Goal: Feedback & Contribution: Leave review/rating

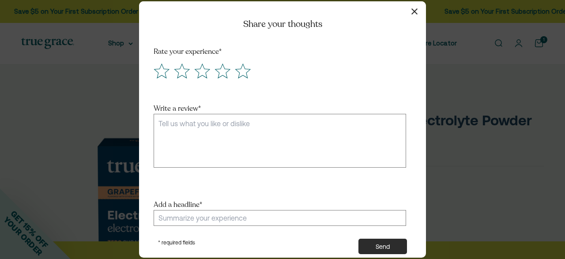
scroll to position [78, 0]
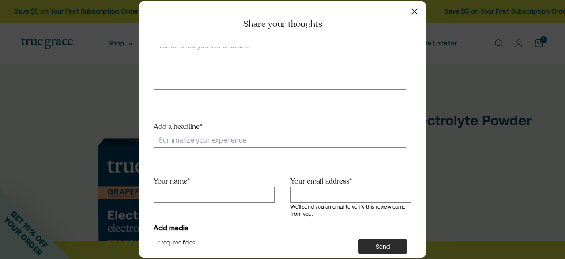
click at [411, 11] on icon "button" at bounding box center [414, 11] width 6 height 6
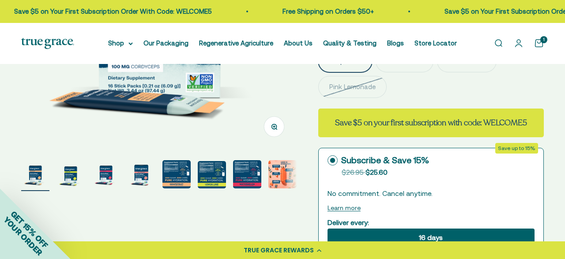
scroll to position [0, 0]
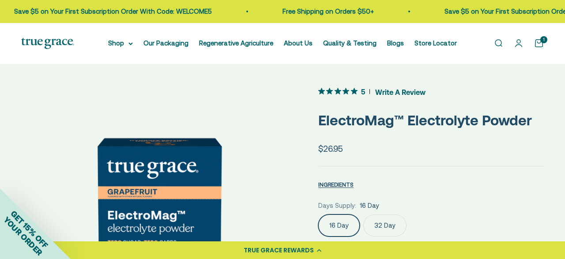
click at [366, 92] on span "5" at bounding box center [343, 91] width 51 height 12
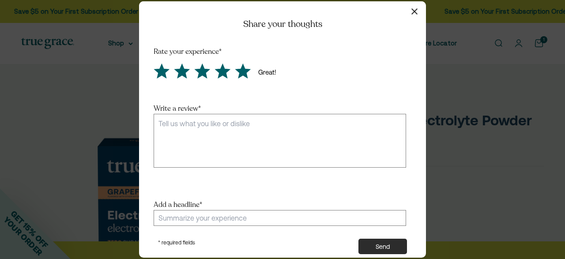
click at [241, 73] on icon "Score 5 Great!" at bounding box center [243, 71] width 15 height 14
click at [233, 62] on input "radio" at bounding box center [233, 62] width 0 height 0
click at [247, 141] on textarea "Write a review *" at bounding box center [280, 141] width 253 height 54
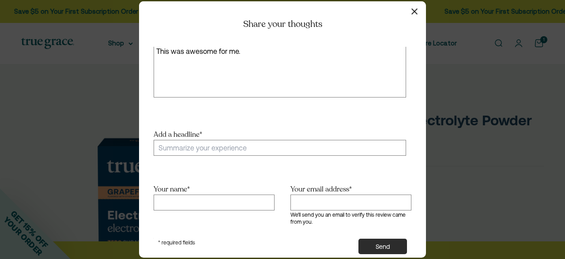
scroll to position [73, 0]
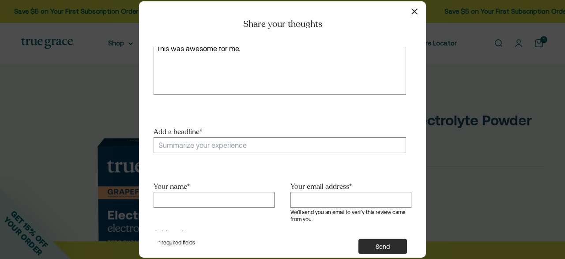
type textarea "This was awesome for me."
click at [249, 145] on input "Add a headline *" at bounding box center [280, 145] width 253 height 16
type input "Lovely experience"
click at [266, 198] on input "Your name *" at bounding box center [214, 200] width 121 height 16
type input "Joey"
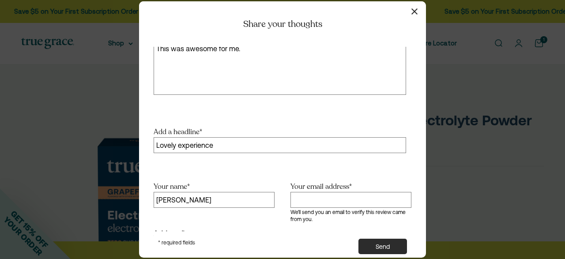
click at [358, 193] on input "Your email address *" at bounding box center [350, 200] width 121 height 16
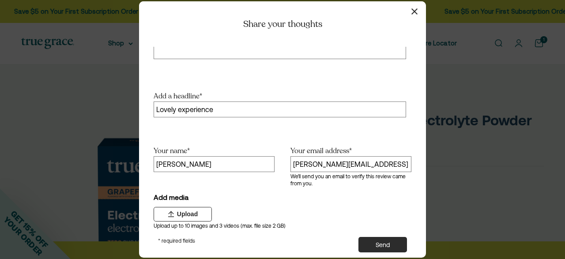
type input "Joey.test@gmail.com"
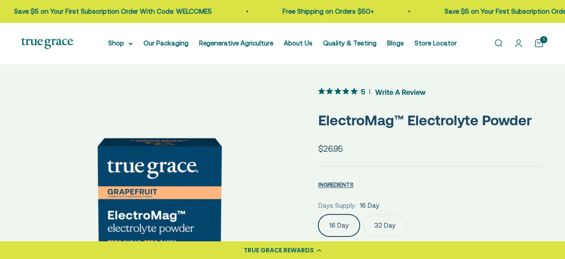
click at [345, 94] on icon "5 out 5 stars rating in total 9 reviews. Jump to reviews." at bounding box center [346, 91] width 7 height 7
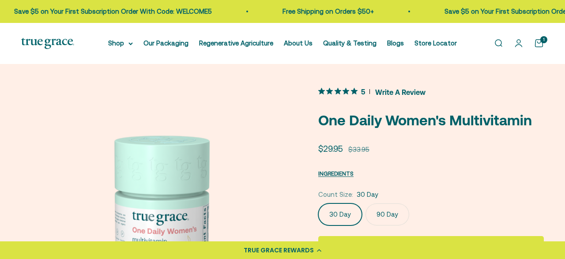
click at [385, 93] on span "Write A Review" at bounding box center [400, 91] width 50 height 13
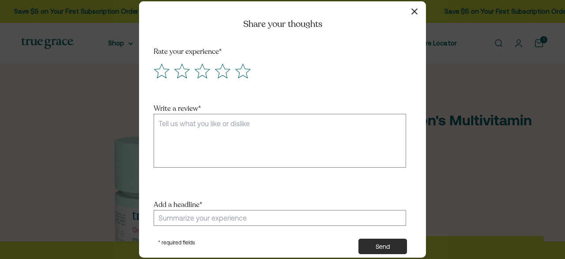
click at [413, 8] on button "button" at bounding box center [414, 11] width 13 height 13
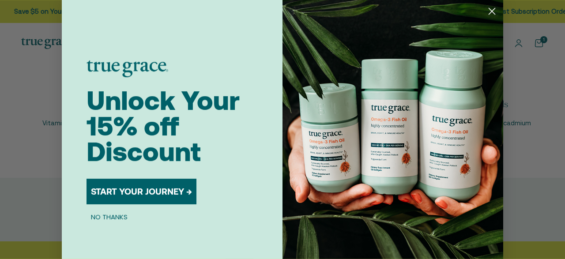
scroll to position [1348, 0]
click at [490, 9] on icon "Close dialog" at bounding box center [492, 11] width 6 height 6
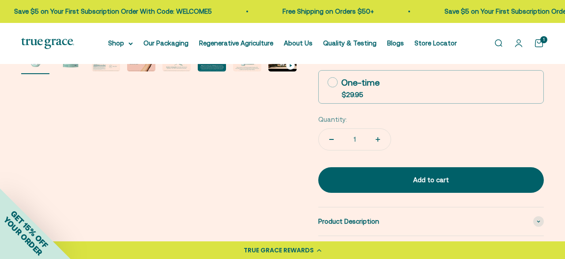
scroll to position [328, 0]
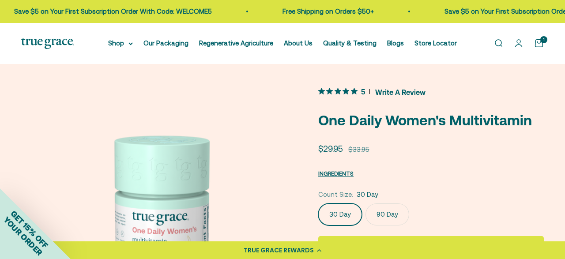
click at [342, 90] on span "5 out 5 stars rating in total 7 reviews. Jump to reviews." at bounding box center [339, 91] width 43 height 12
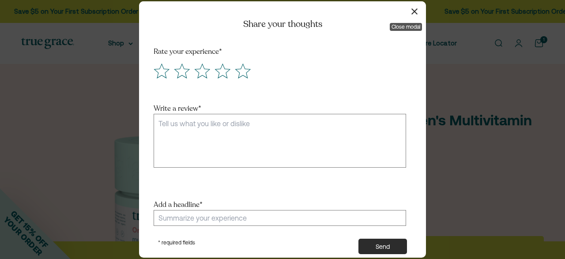
click at [416, 11] on icon "button" at bounding box center [414, 11] width 6 height 6
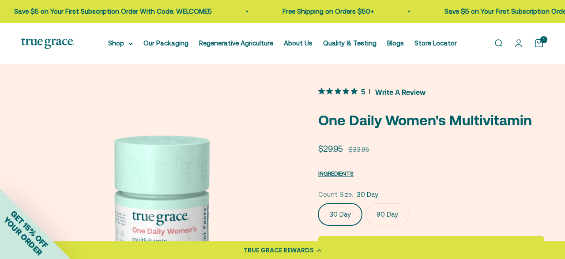
click at [370, 94] on span "5 out 5 stars rating in total 7 reviews. Jump to reviews." at bounding box center [370, 91] width 0 height 5
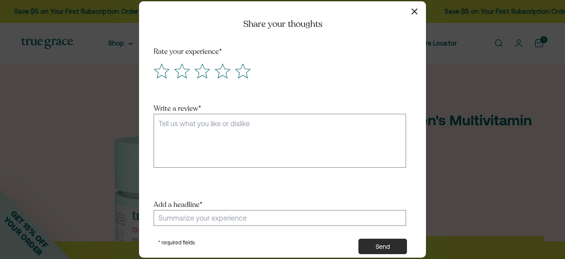
click at [389, 93] on div "Rate your experience *" at bounding box center [283, 75] width 258 height 56
click at [379, 134] on textarea "Write a review *" at bounding box center [280, 141] width 253 height 54
click at [414, 9] on icon "button" at bounding box center [414, 11] width 6 height 6
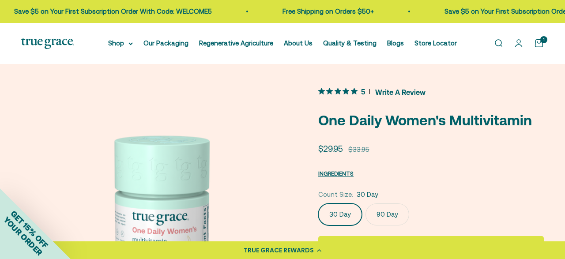
click at [387, 93] on span "Write A Review" at bounding box center [400, 91] width 50 height 13
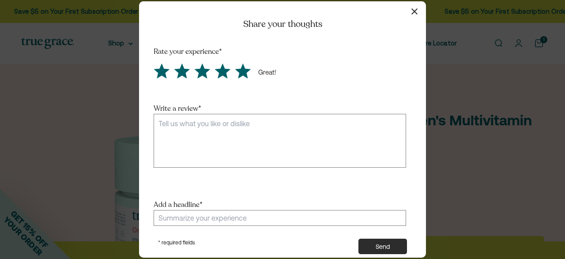
click at [247, 72] on icon "Score 5 Great!" at bounding box center [243, 71] width 15 height 14
click at [233, 62] on input "radio" at bounding box center [233, 62] width 0 height 0
click at [415, 15] on icon "button" at bounding box center [414, 11] width 6 height 6
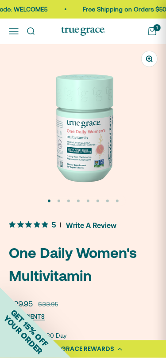
click at [88, 223] on span "Write A Review" at bounding box center [91, 225] width 50 height 13
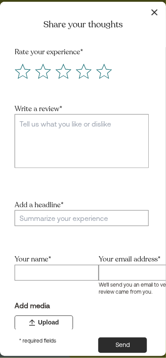
click at [154, 11] on icon "button" at bounding box center [154, 12] width 6 height 6
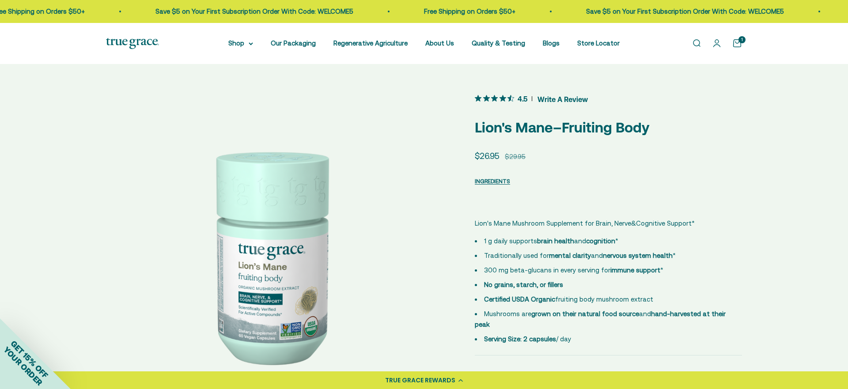
click at [485, 95] on icon "4.5 out 5 stars rating in total 12 reviews. Jump to reviews." at bounding box center [486, 98] width 7 height 7
click at [557, 101] on span "Write A Review" at bounding box center [562, 98] width 50 height 13
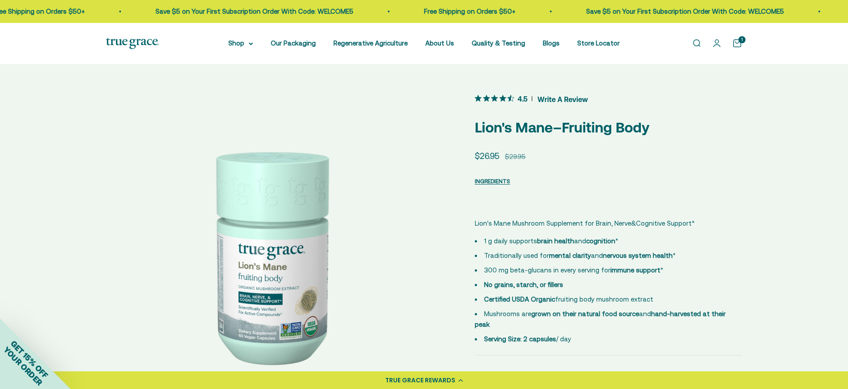
click at [557, 101] on span "Write A Review" at bounding box center [562, 98] width 50 height 13
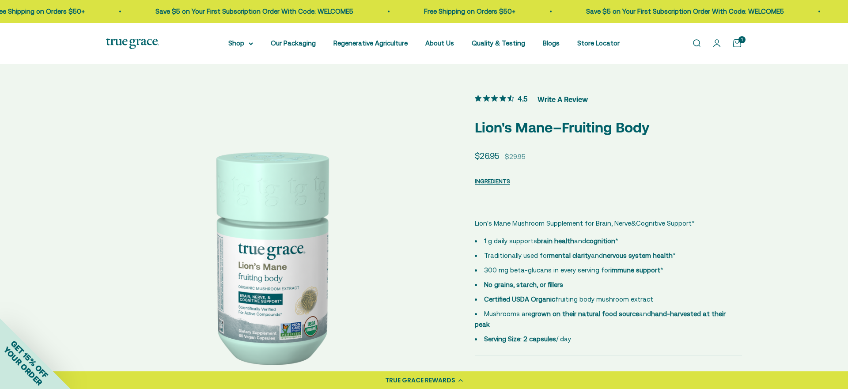
click at [557, 101] on span "Write A Review" at bounding box center [562, 98] width 50 height 13
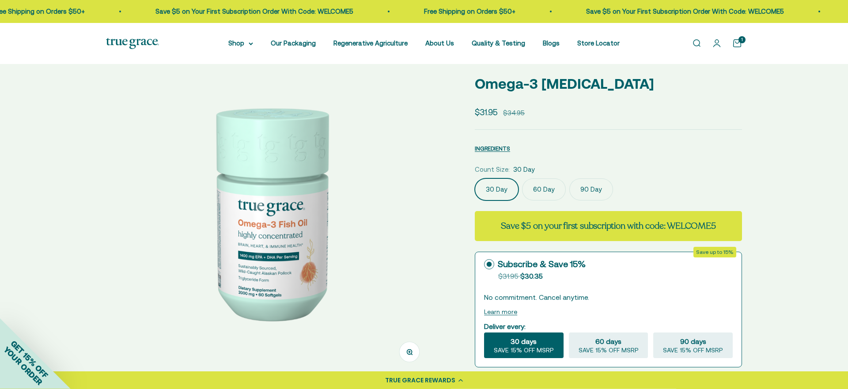
scroll to position [43, 0]
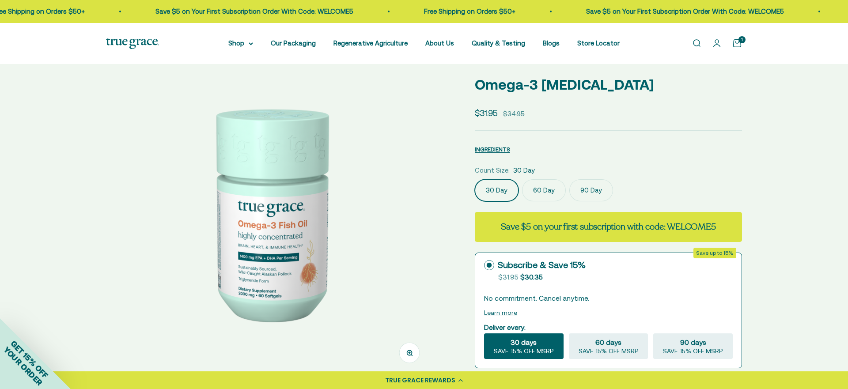
click at [533, 187] on label "60 Day" at bounding box center [544, 190] width 44 height 22
click at [475, 179] on input "60 Day" at bounding box center [474, 179] width 0 height 0
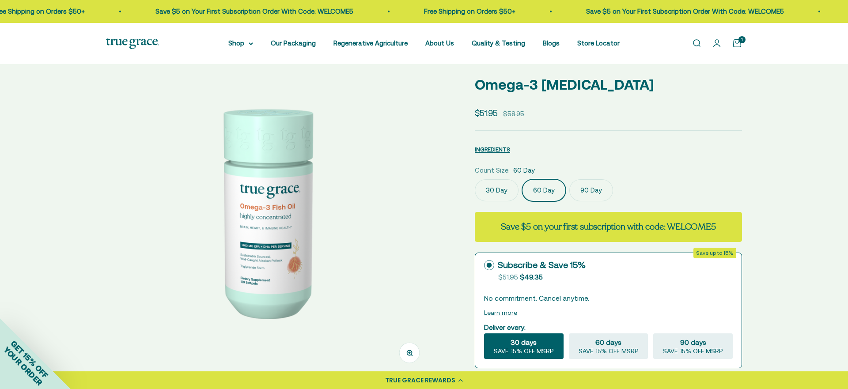
click at [583, 187] on label "90 Day" at bounding box center [591, 190] width 44 height 22
click at [475, 179] on input "90 Day" at bounding box center [474, 179] width 0 height 0
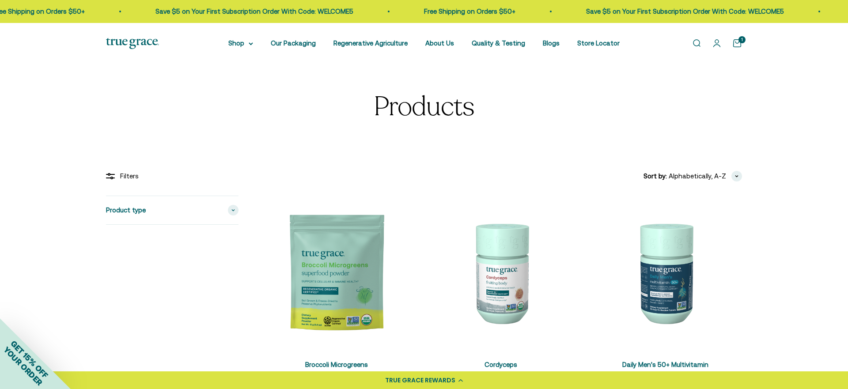
scroll to position [618, 0]
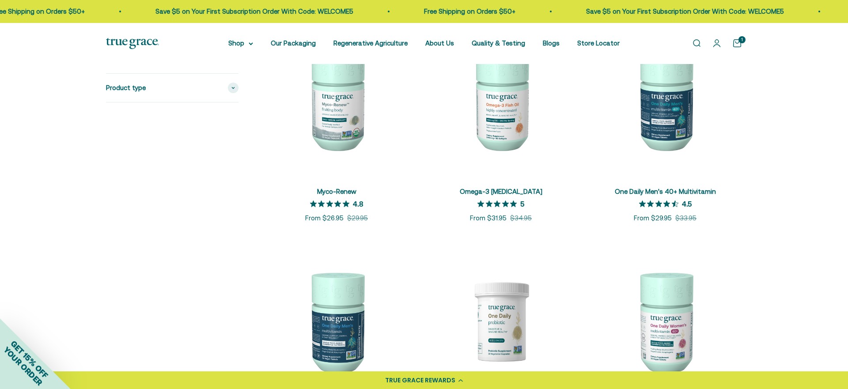
click at [660, 161] on img at bounding box center [665, 100] width 154 height 154
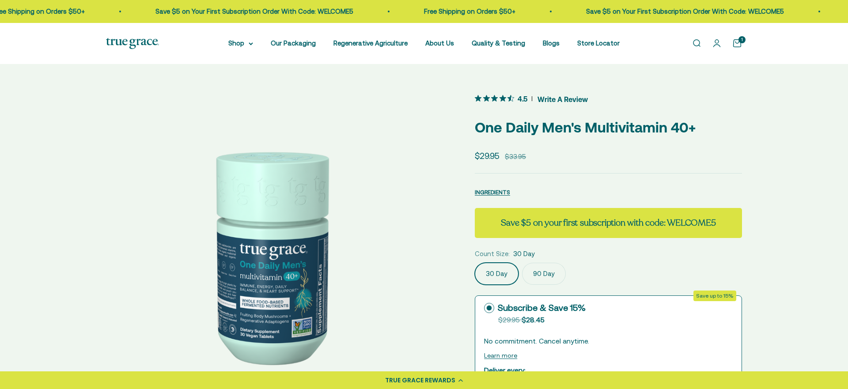
scroll to position [82, 0]
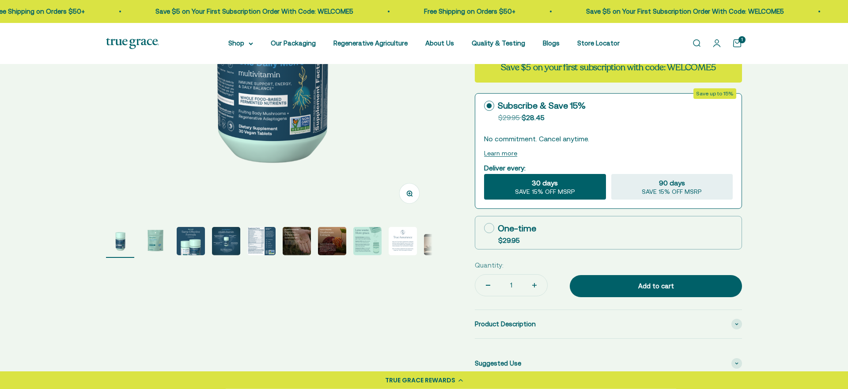
scroll to position [329, 0]
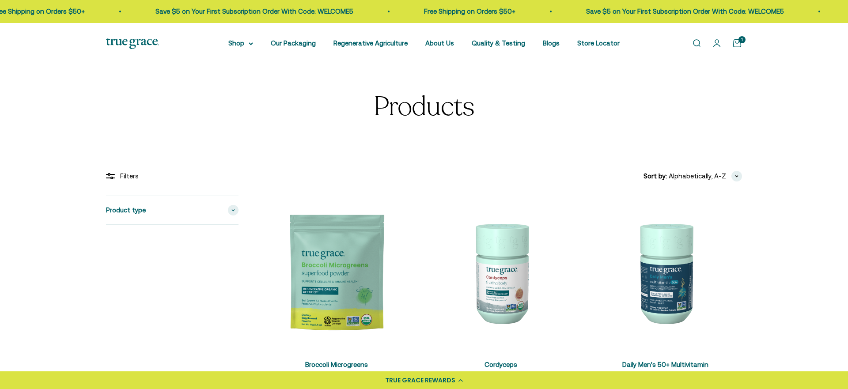
scroll to position [686, 0]
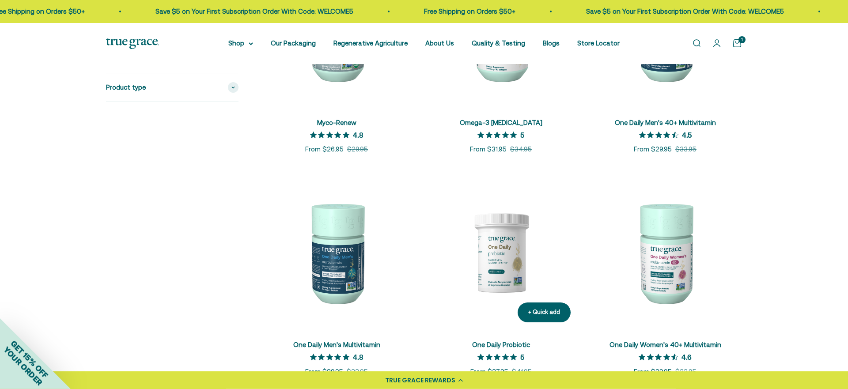
click at [505, 242] on img at bounding box center [501, 253] width 154 height 154
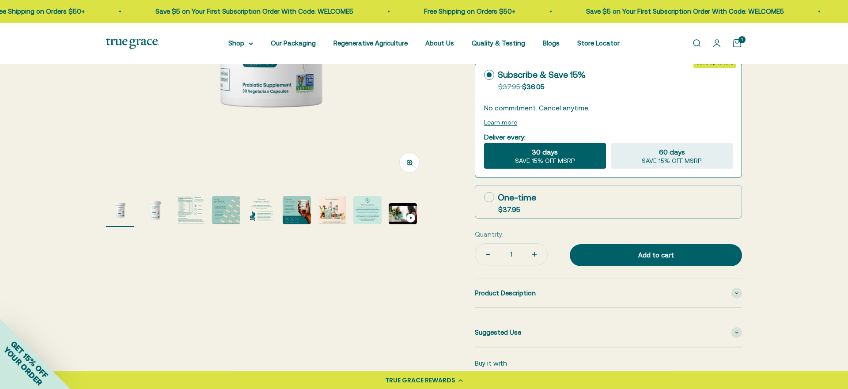
scroll to position [271, 0]
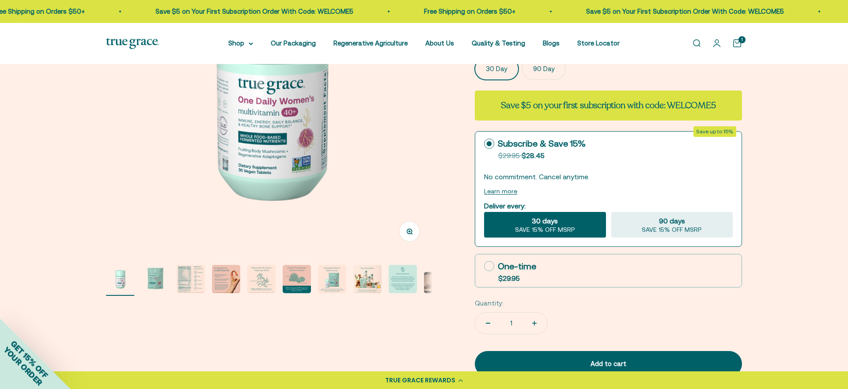
scroll to position [163, 0]
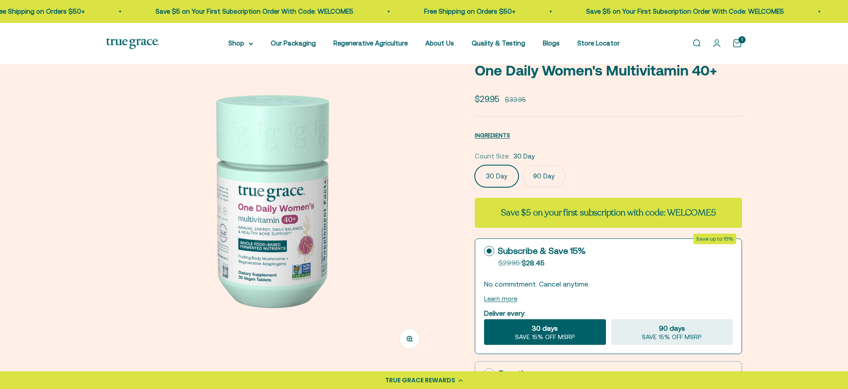
scroll to position [57, 0]
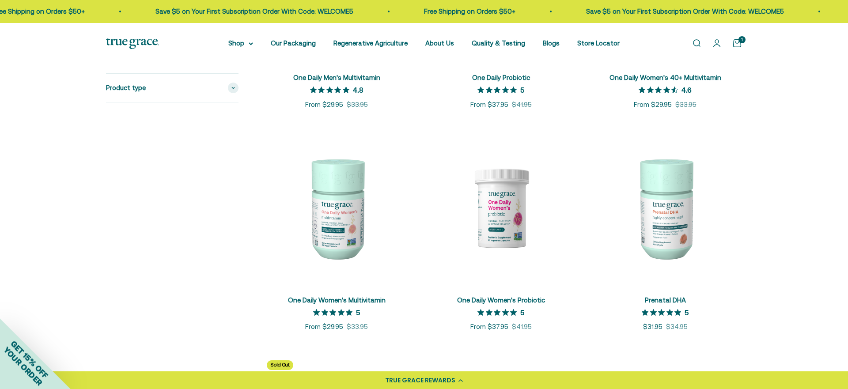
scroll to position [962, 0]
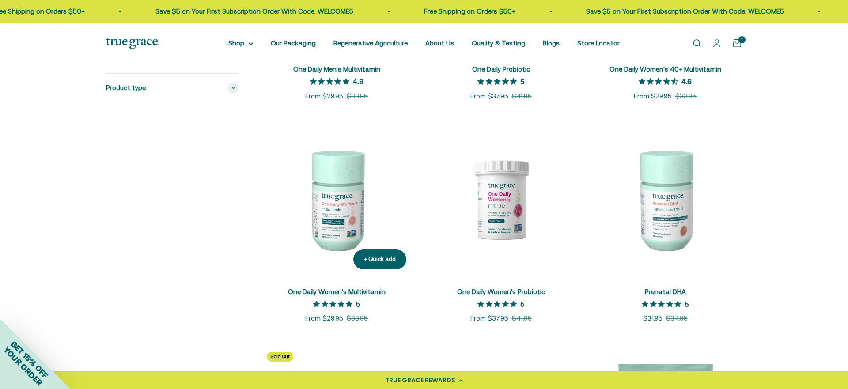
click at [336, 226] on img at bounding box center [337, 200] width 154 height 154
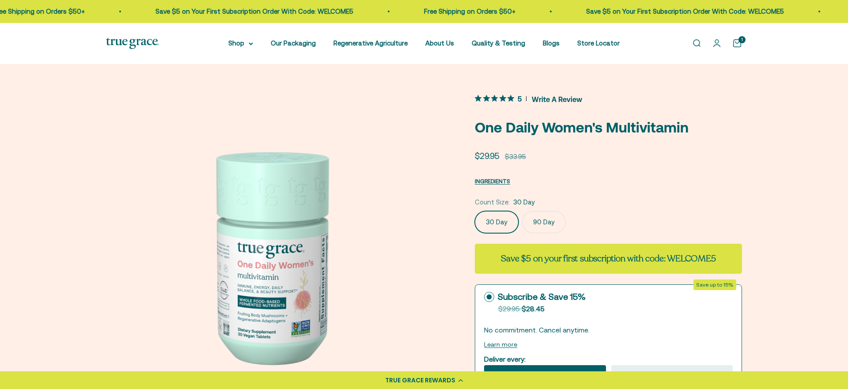
scroll to position [212, 0]
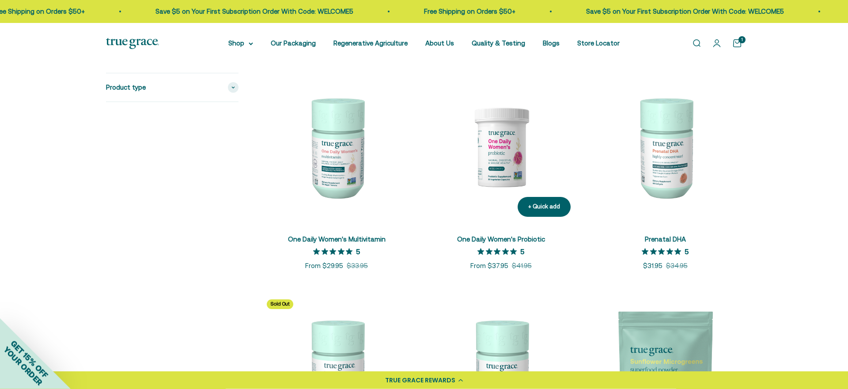
scroll to position [1023, 0]
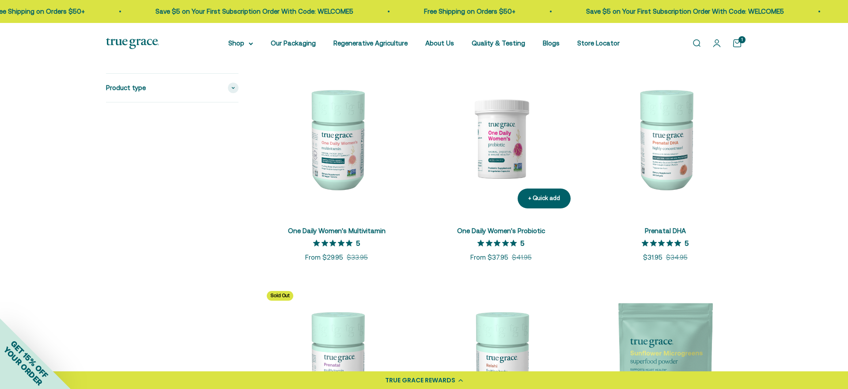
click at [501, 176] on img at bounding box center [501, 139] width 154 height 154
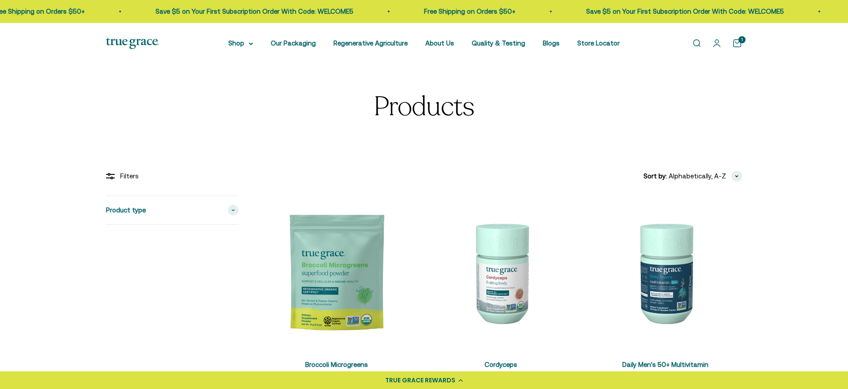
scroll to position [1135, 0]
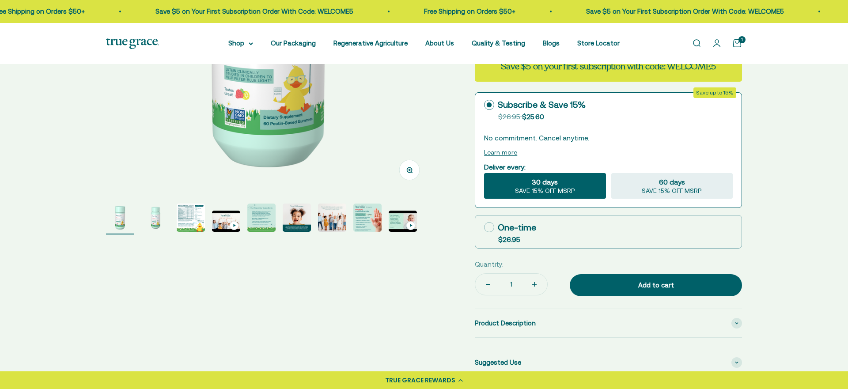
scroll to position [226, 0]
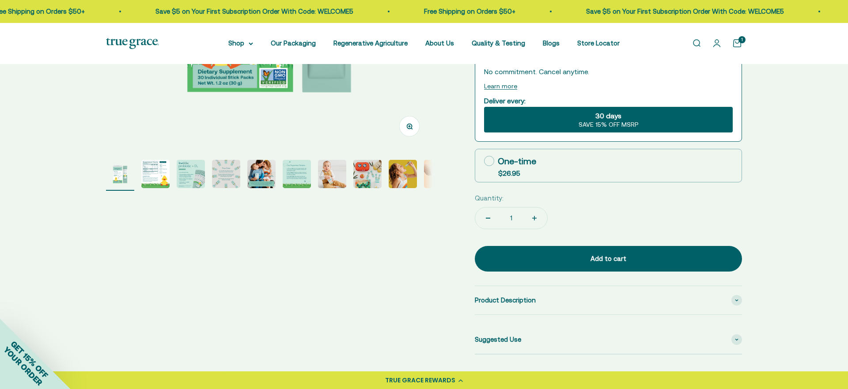
scroll to position [269, 0]
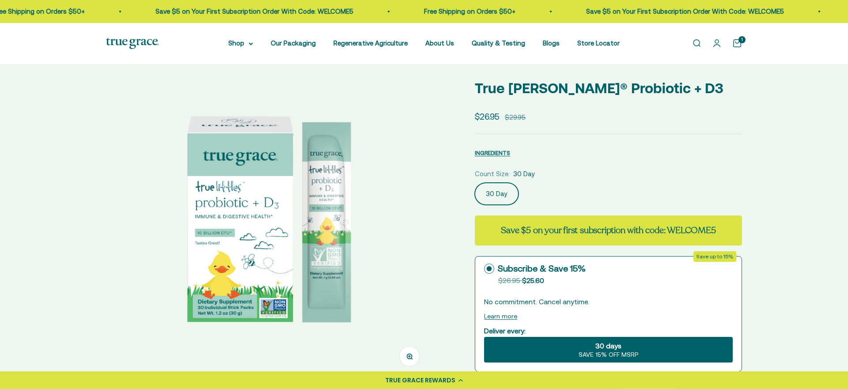
scroll to position [39, 0]
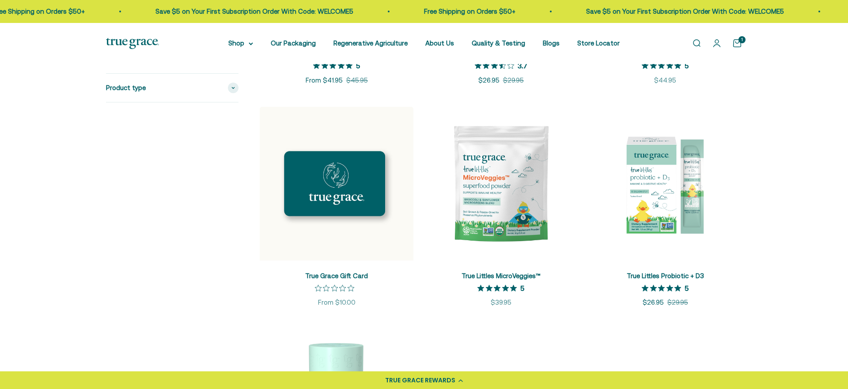
scroll to position [1422, 0]
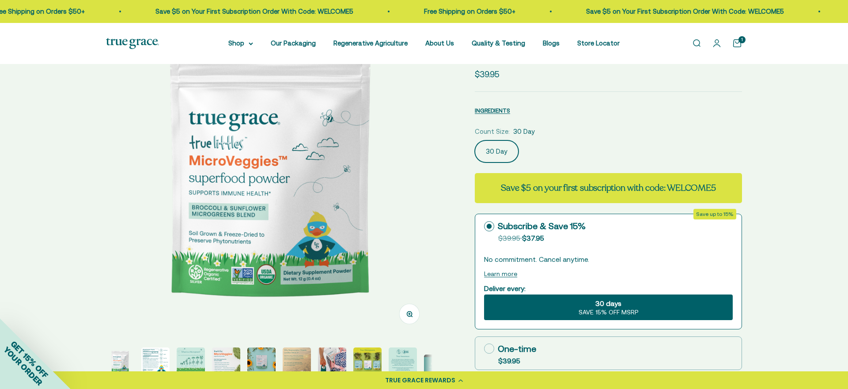
scroll to position [80, 0]
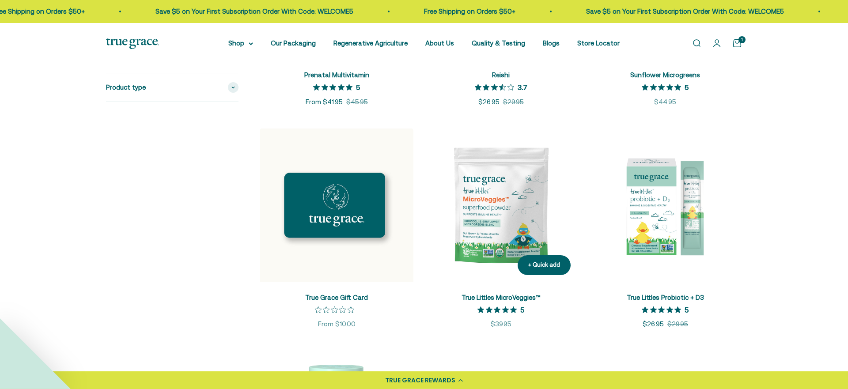
scroll to position [1362, 0]
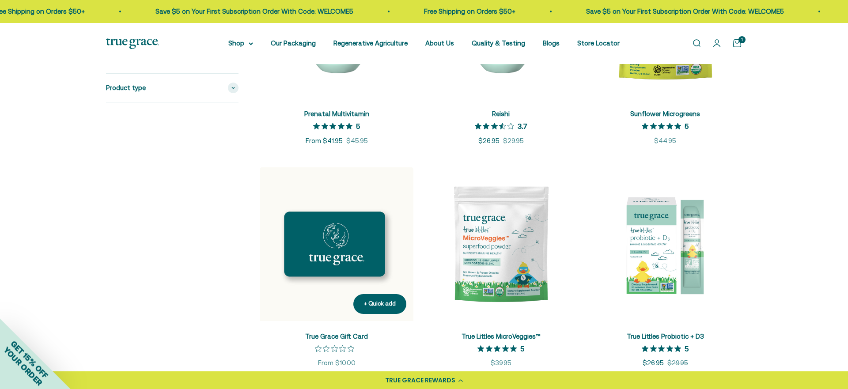
click at [356, 198] on img at bounding box center [337, 244] width 154 height 154
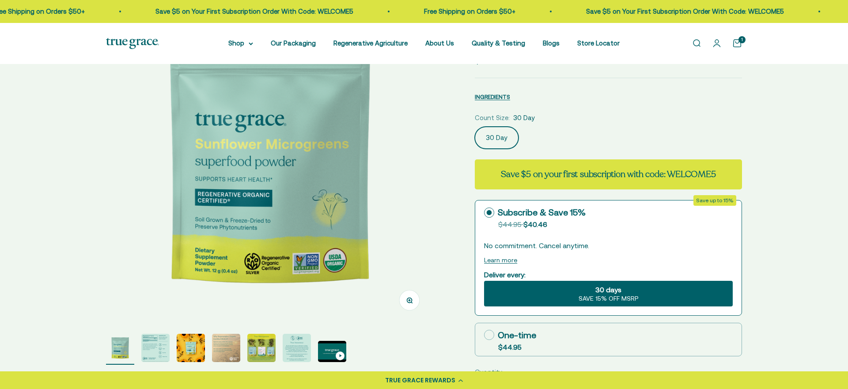
scroll to position [102, 0]
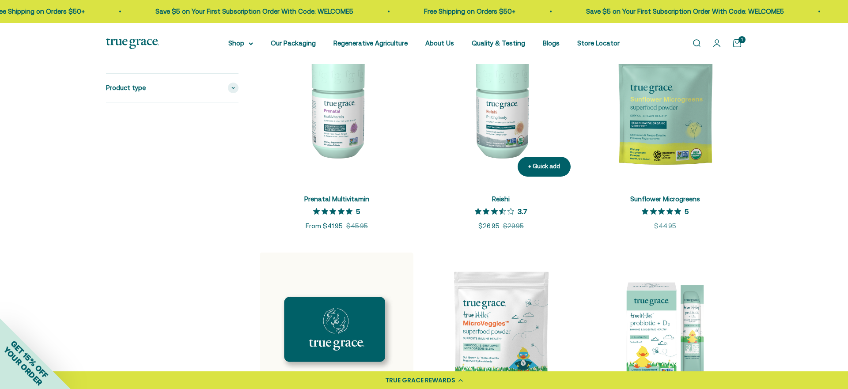
scroll to position [1277, 0]
click at [488, 143] on img at bounding box center [501, 107] width 154 height 154
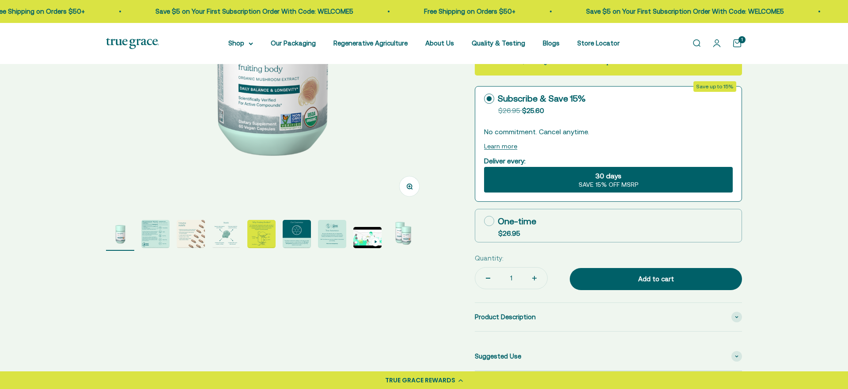
scroll to position [215, 0]
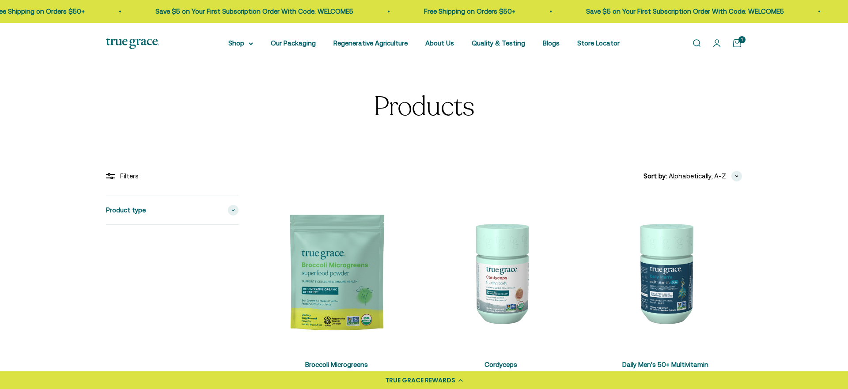
scroll to position [1180, 0]
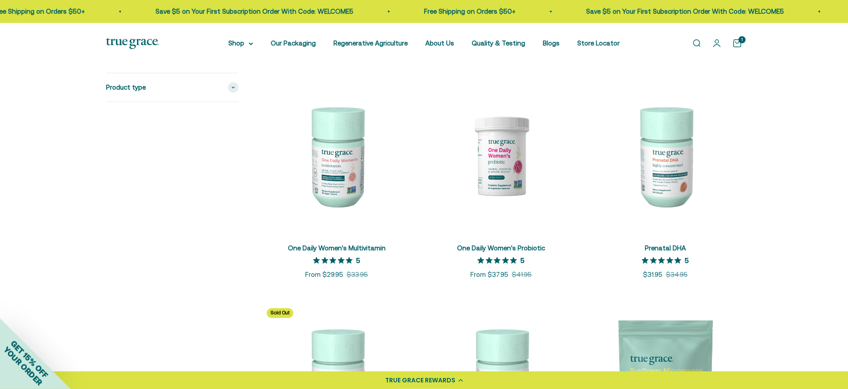
scroll to position [1006, 0]
click at [668, 192] on img at bounding box center [665, 156] width 154 height 154
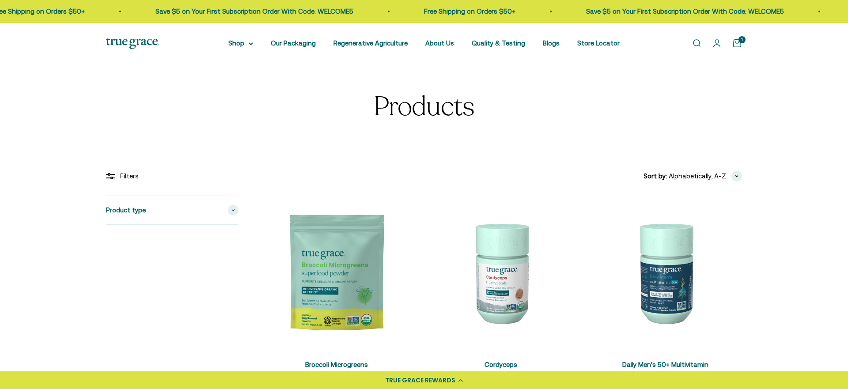
scroll to position [1006, 0]
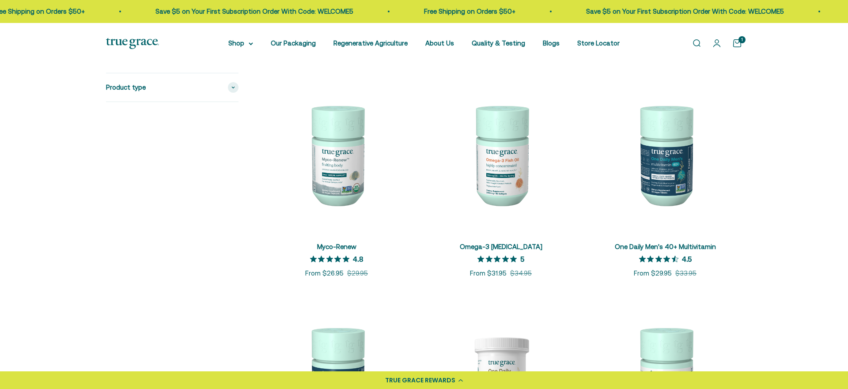
click at [495, 159] on img at bounding box center [501, 155] width 154 height 154
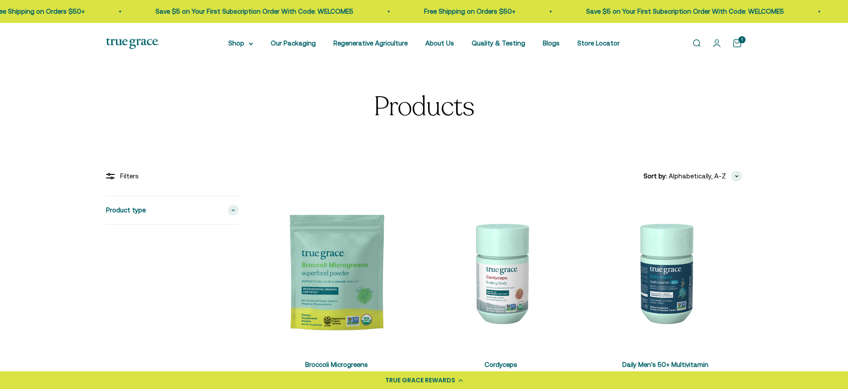
scroll to position [438, 0]
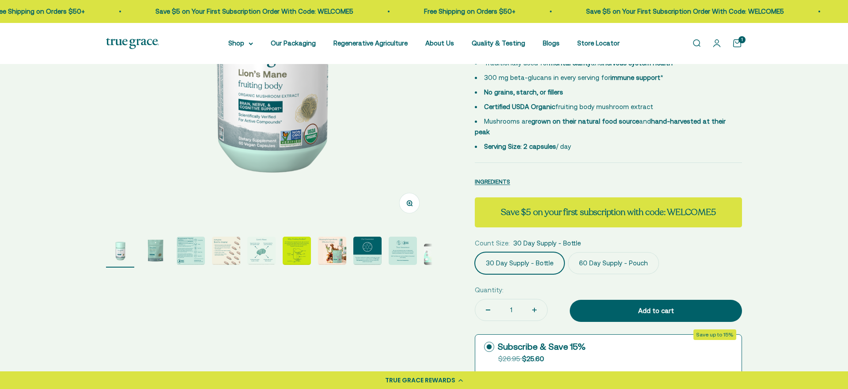
scroll to position [151, 0]
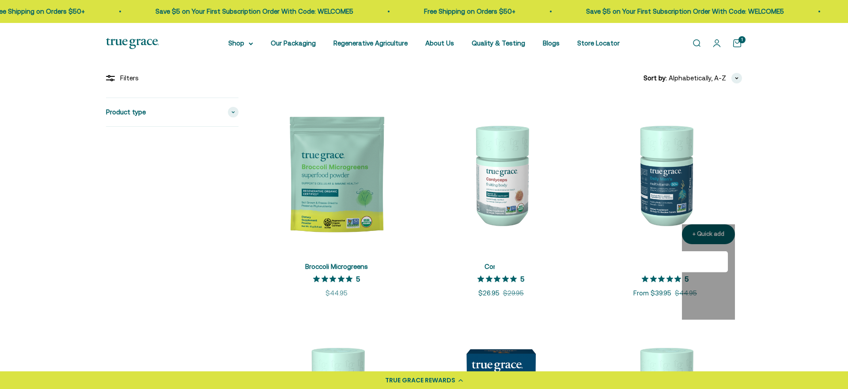
scroll to position [98, 0]
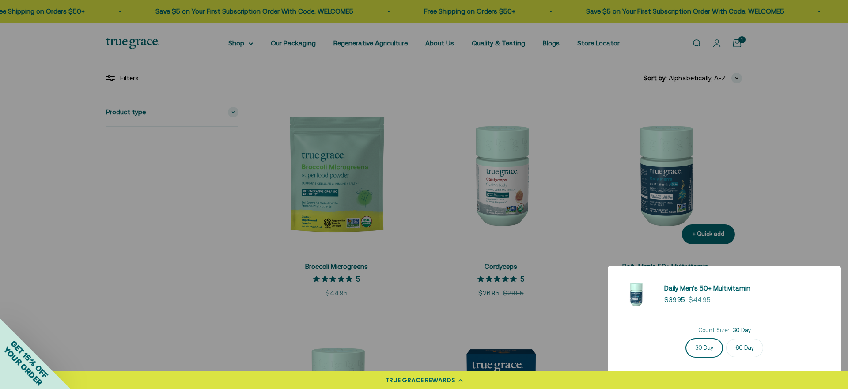
click at [667, 196] on div at bounding box center [424, 194] width 848 height 389
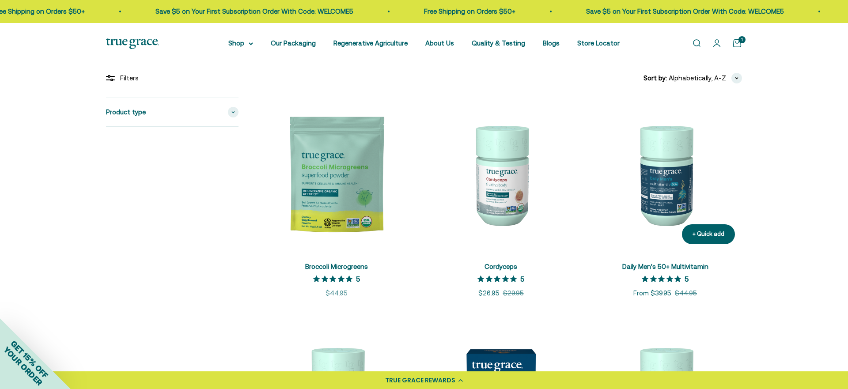
click at [658, 196] on img at bounding box center [665, 175] width 154 height 154
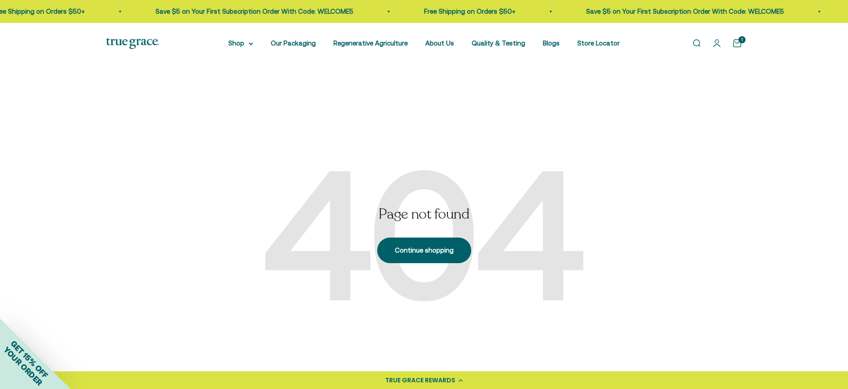
click at [692, 42] on link "Open search" at bounding box center [696, 43] width 10 height 10
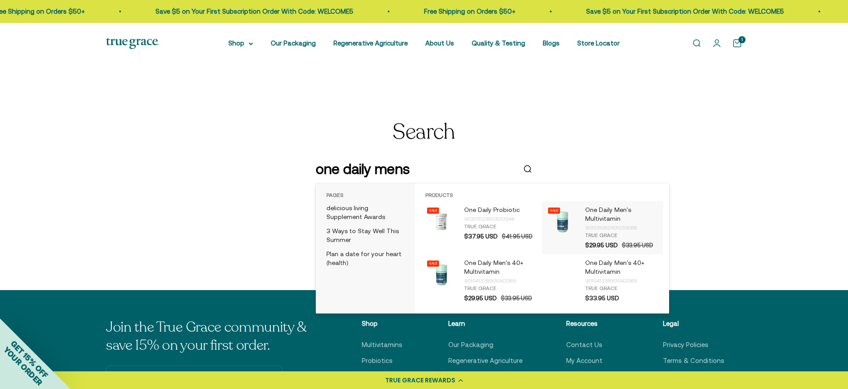
type input "one daily mens"
click at [589, 214] on p "One Daily Men's Multivitamin" at bounding box center [621, 215] width 73 height 18
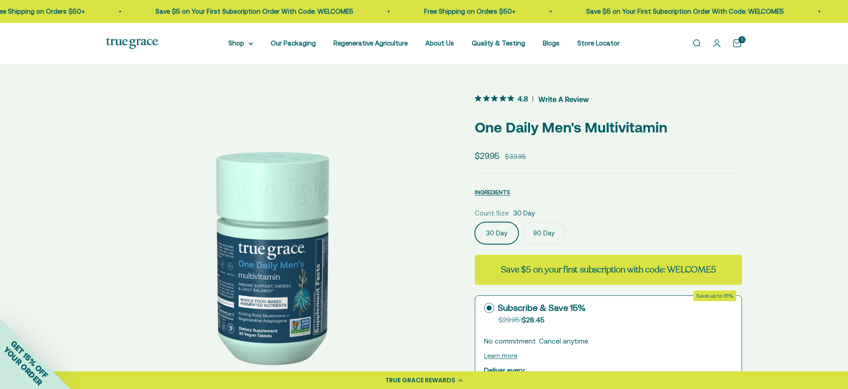
click at [551, 97] on span "Write A Review" at bounding box center [563, 98] width 50 height 13
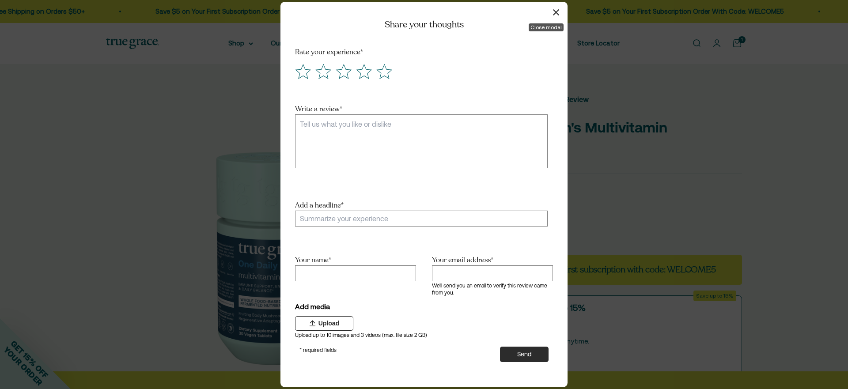
click at [553, 15] on button "button" at bounding box center [555, 12] width 13 height 13
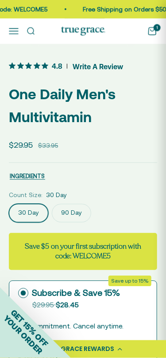
scroll to position [156, 0]
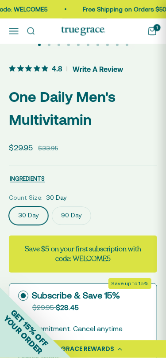
click at [61, 68] on span "4.8" at bounding box center [57, 68] width 11 height 9
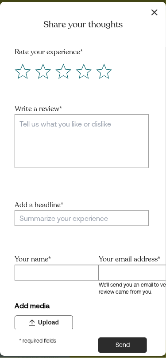
click at [151, 8] on button "button" at bounding box center [153, 12] width 13 height 13
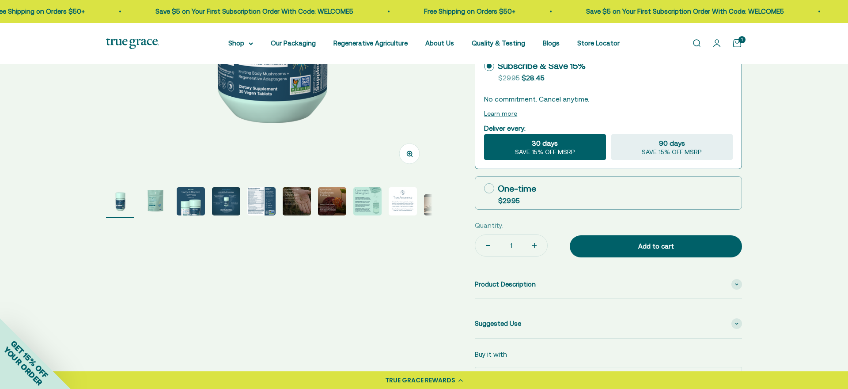
scroll to position [0, 0]
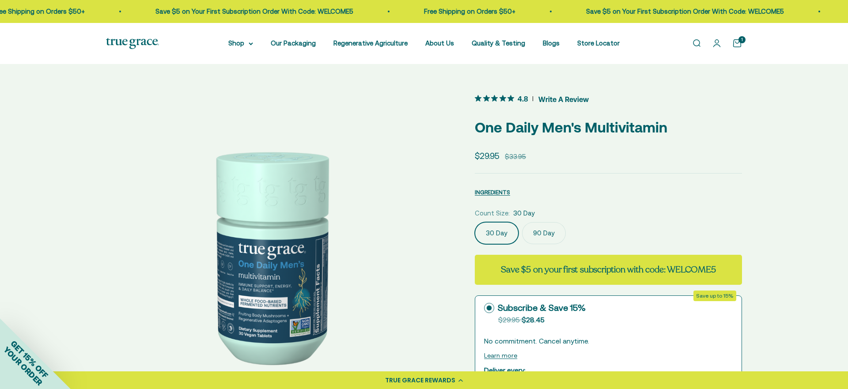
click at [555, 99] on span "Write A Review" at bounding box center [563, 98] width 50 height 13
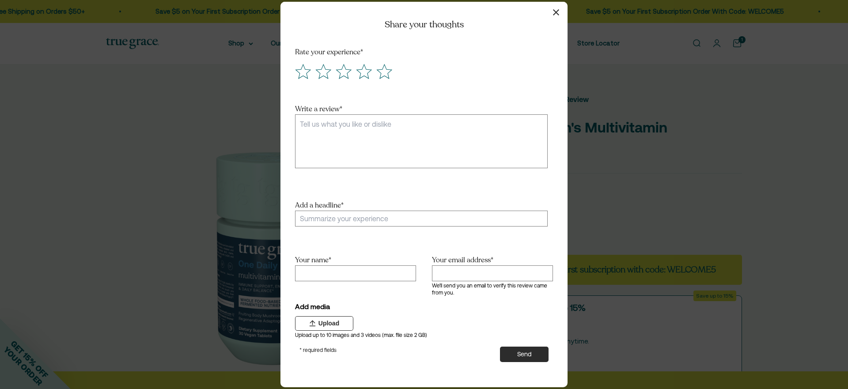
click at [559, 13] on button "button" at bounding box center [555, 12] width 13 height 13
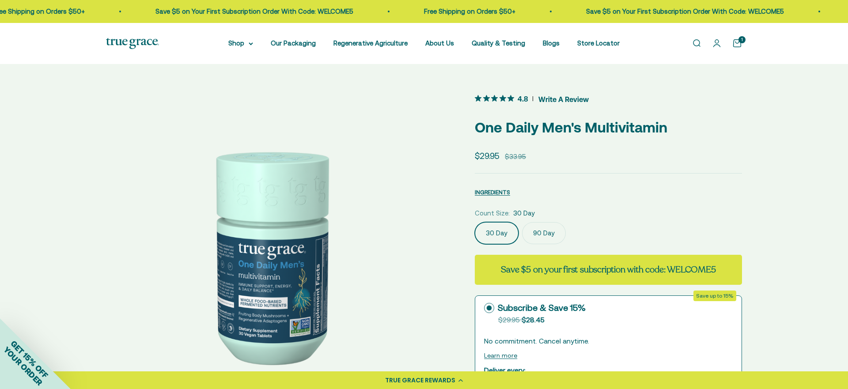
click at [551, 94] on span "Write A Review" at bounding box center [563, 98] width 50 height 13
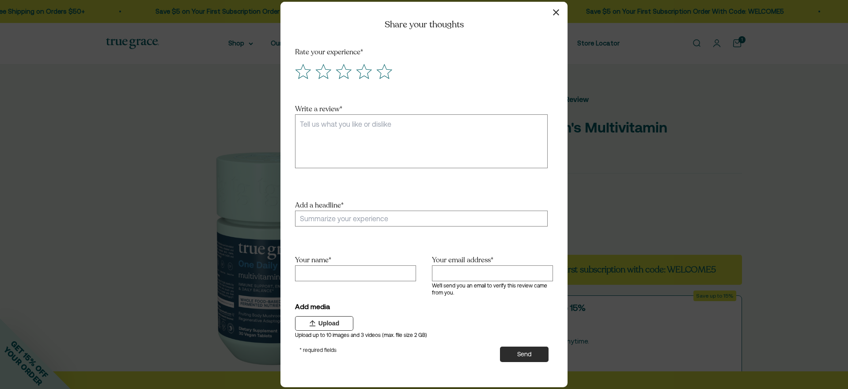
click at [554, 10] on icon "button" at bounding box center [556, 12] width 6 height 6
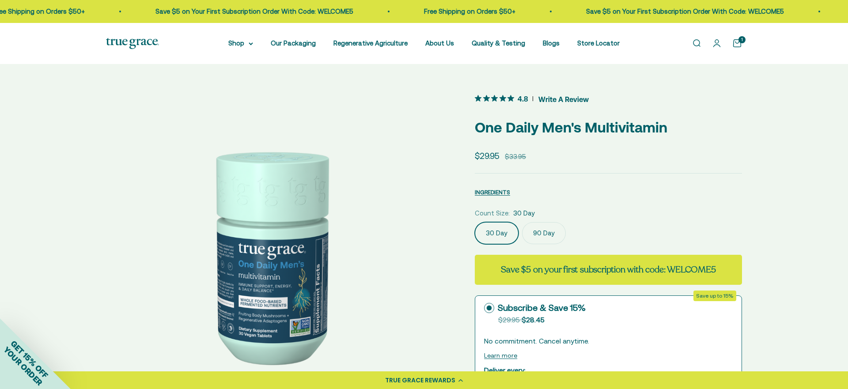
click at [552, 101] on span "Write A Review" at bounding box center [563, 98] width 50 height 13
click at [559, 100] on span "Write A Review" at bounding box center [563, 98] width 50 height 13
click at [506, 101] on span "4.8 out 5 stars rating in total 6 reviews. Jump to reviews." at bounding box center [496, 98] width 43 height 12
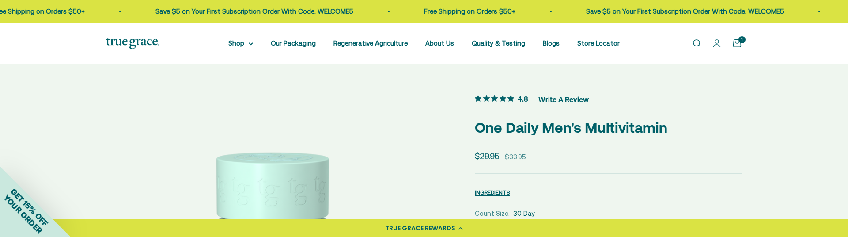
click at [561, 101] on span "Write A Review" at bounding box center [563, 98] width 50 height 13
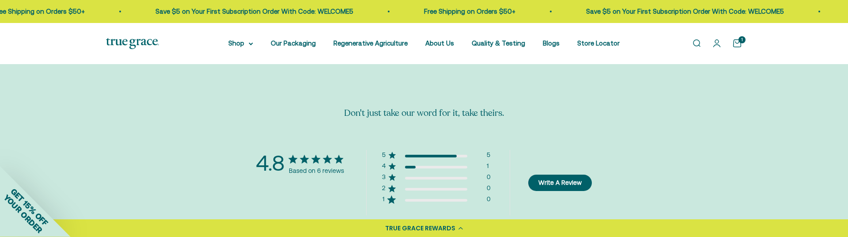
scroll to position [1704, 0]
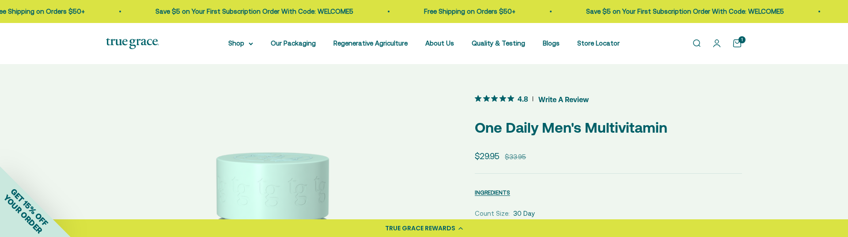
click at [558, 99] on span "Write A Review" at bounding box center [563, 98] width 50 height 13
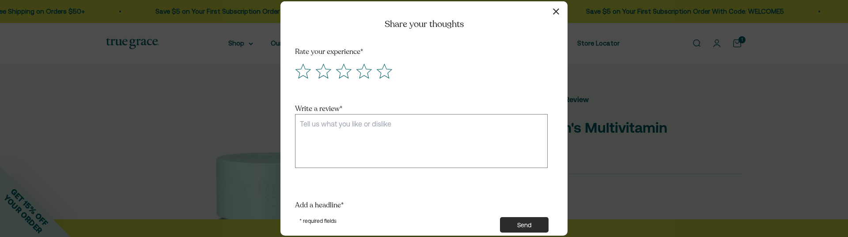
click at [554, 11] on icon "button" at bounding box center [556, 11] width 6 height 6
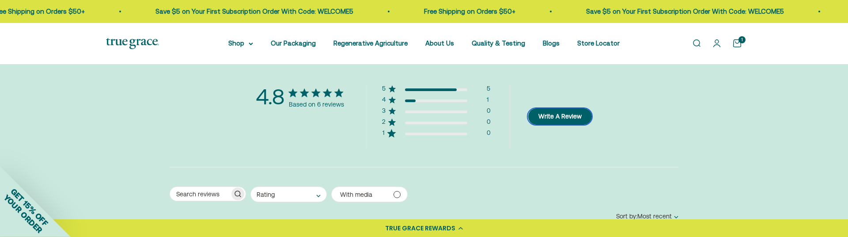
scroll to position [1777, 0]
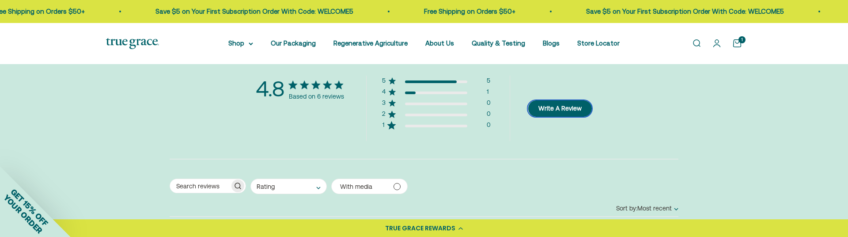
click at [551, 100] on button "Write A Review" at bounding box center [560, 108] width 64 height 16
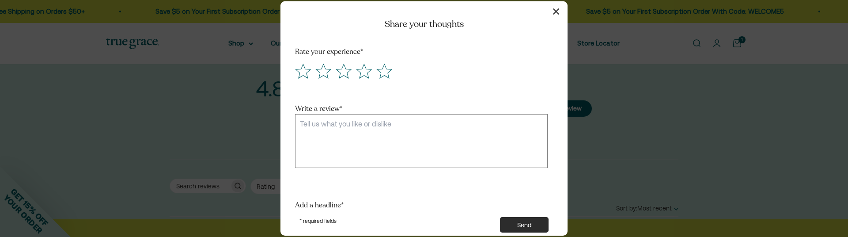
click at [553, 12] on icon "button" at bounding box center [556, 11] width 6 height 6
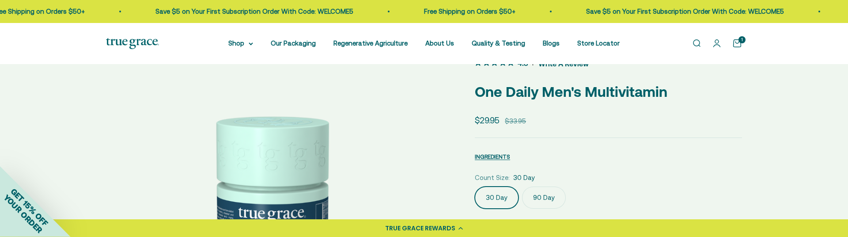
scroll to position [0, 0]
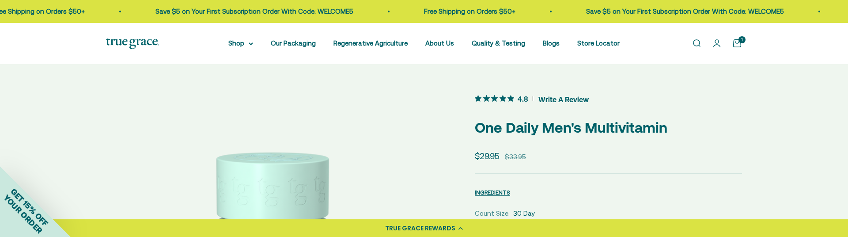
click at [565, 100] on span "Write A Review" at bounding box center [563, 98] width 50 height 13
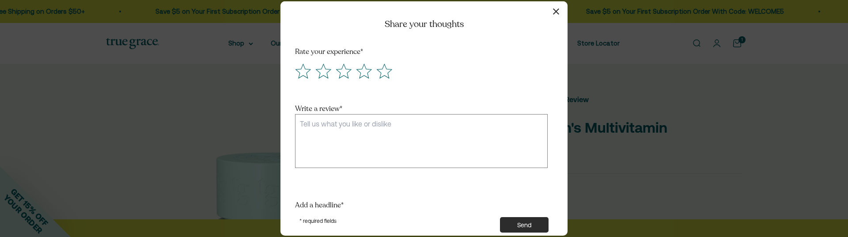
click at [552, 5] on button "button" at bounding box center [555, 11] width 13 height 13
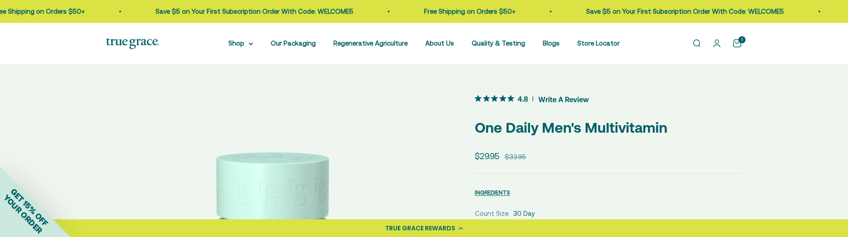
click at [562, 102] on span "Write A Review" at bounding box center [563, 98] width 50 height 13
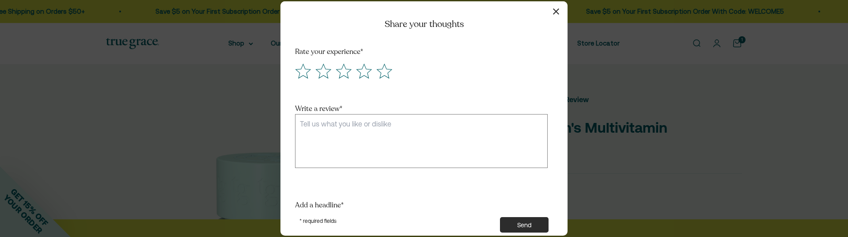
click at [551, 9] on button "button" at bounding box center [555, 11] width 13 height 13
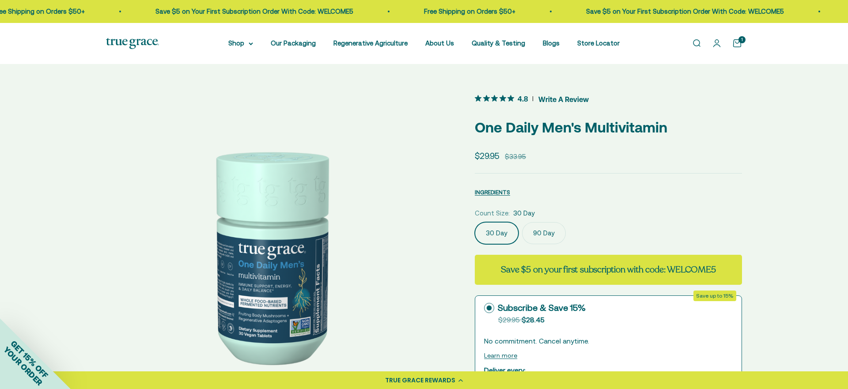
click at [547, 226] on label "90 Day" at bounding box center [544, 233] width 44 height 22
click at [475, 222] on input "90 Day" at bounding box center [474, 222] width 0 height 0
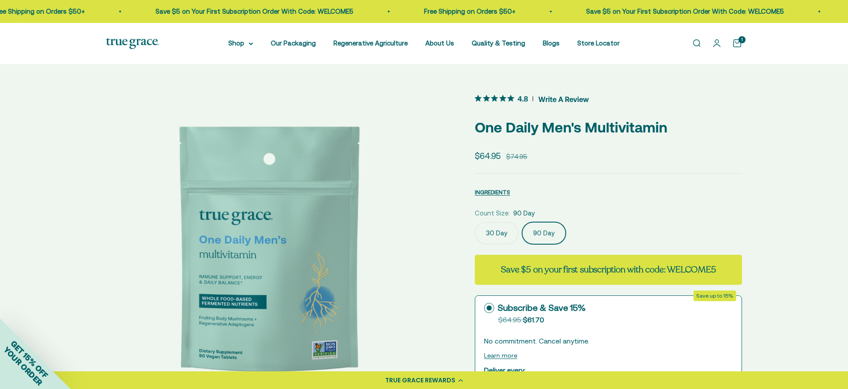
click at [533, 97] on button "4.8 Write A Review" at bounding box center [532, 98] width 114 height 13
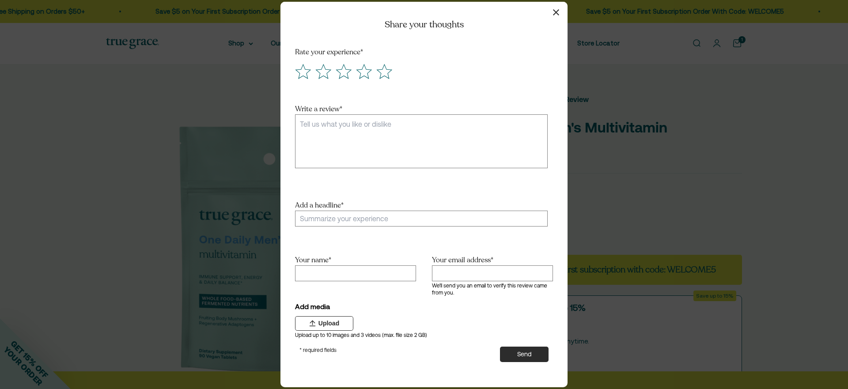
click at [554, 17] on button "button" at bounding box center [555, 12] width 13 height 13
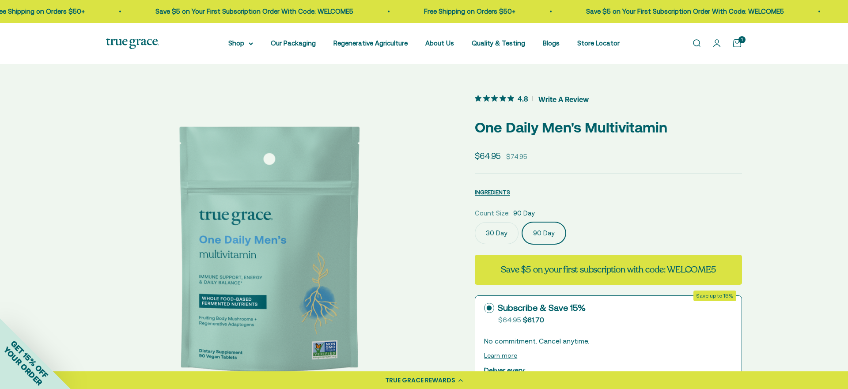
scroll to position [1652, 0]
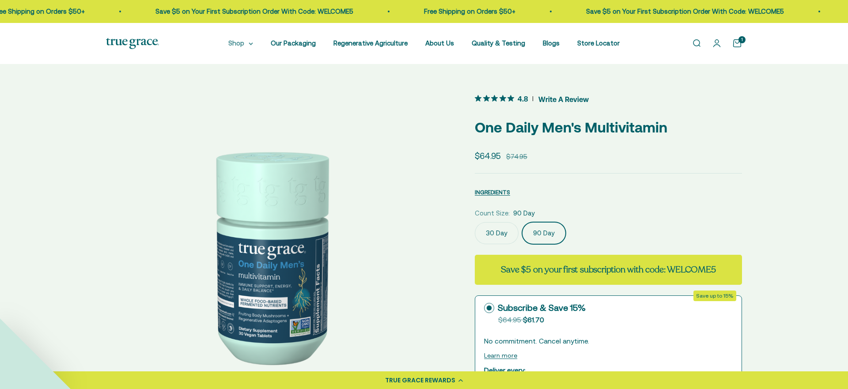
scroll to position [0, 337]
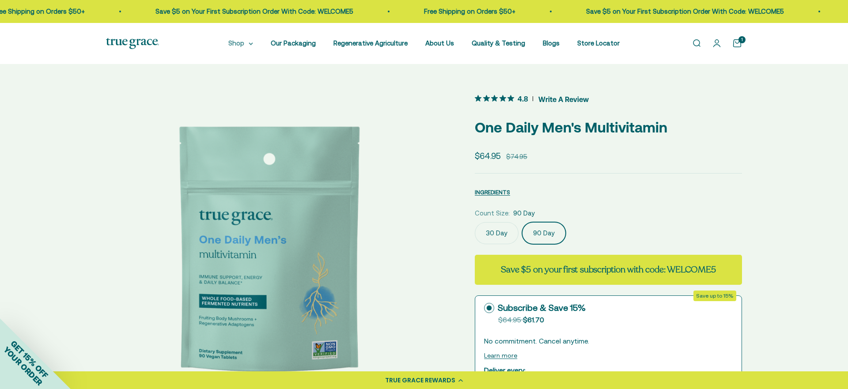
click at [237, 43] on summary "Shop" at bounding box center [240, 43] width 25 height 11
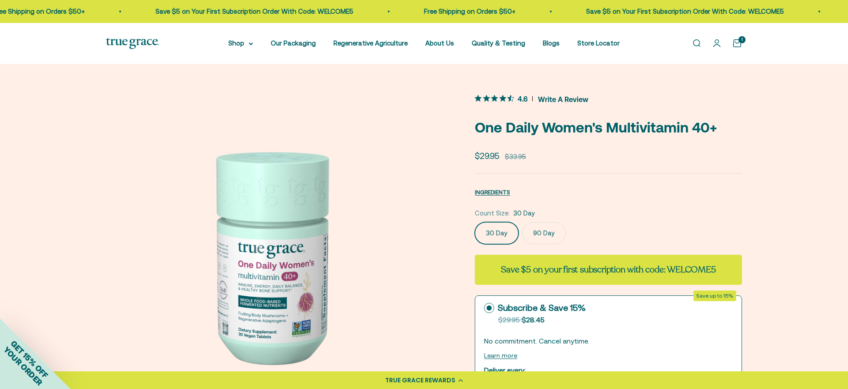
click at [563, 99] on span "Write A Review" at bounding box center [563, 98] width 50 height 13
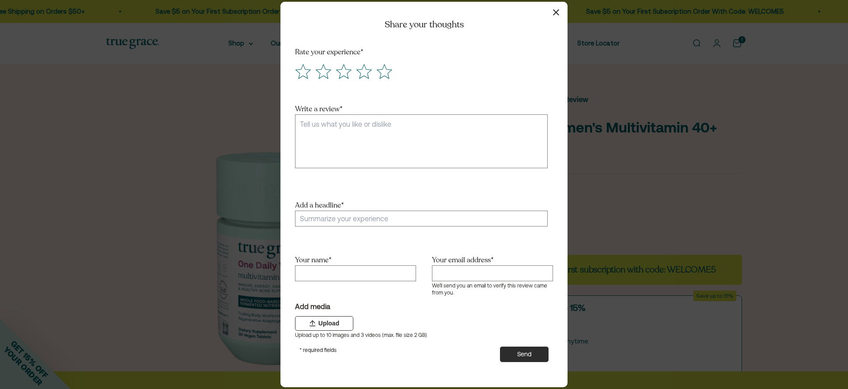
click at [559, 15] on button "button" at bounding box center [555, 12] width 13 height 13
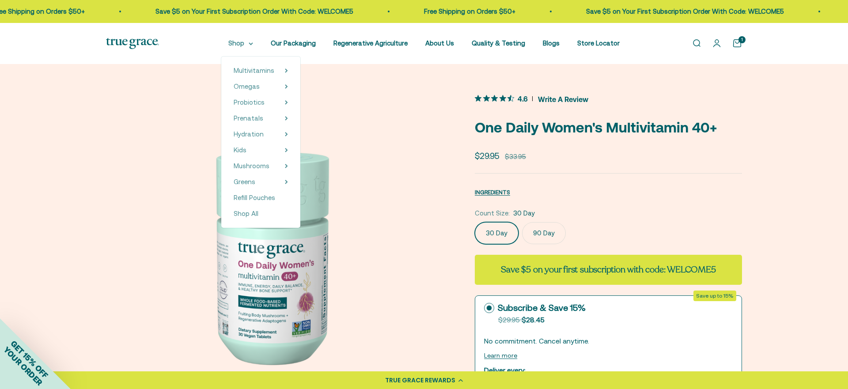
click at [238, 47] on summary "Shop" at bounding box center [240, 43] width 25 height 11
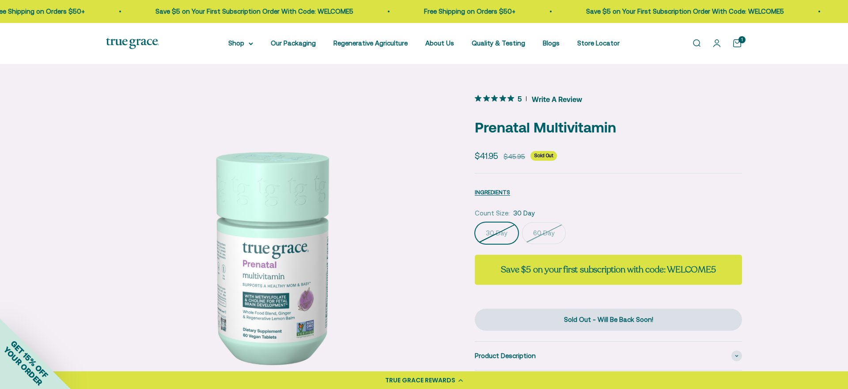
click at [542, 101] on span "Write A Review" at bounding box center [557, 98] width 50 height 13
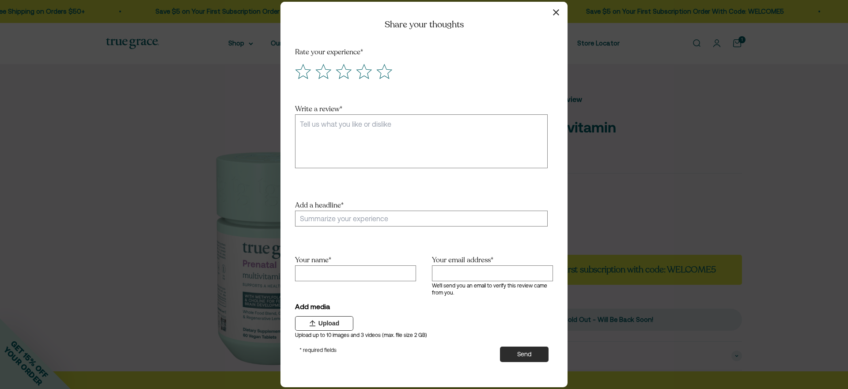
click at [557, 12] on icon "button" at bounding box center [556, 12] width 6 height 6
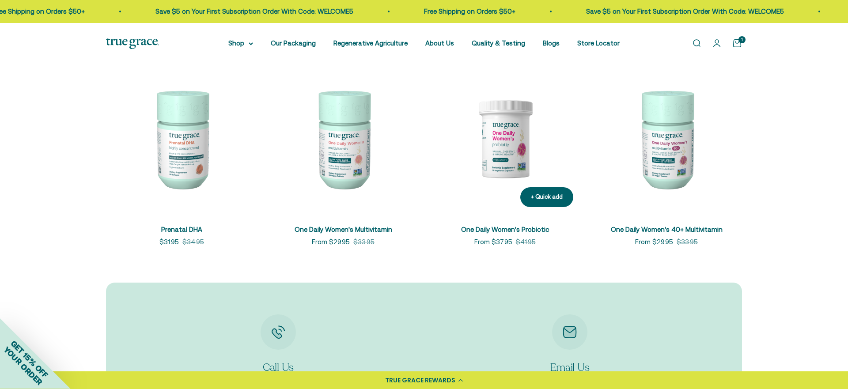
scroll to position [2261, 0]
click at [518, 142] on img at bounding box center [504, 139] width 151 height 151
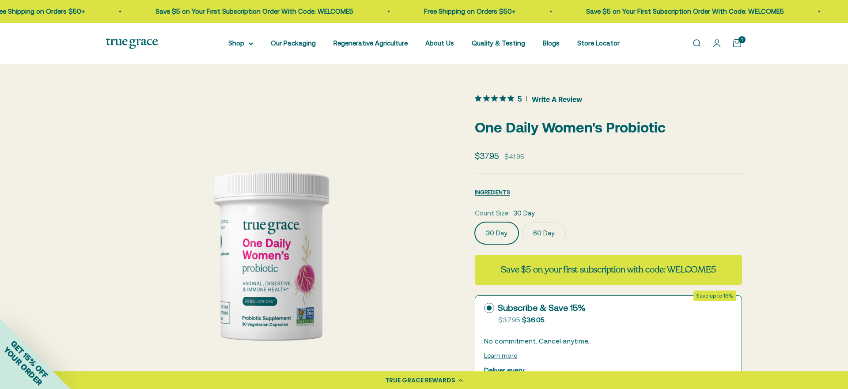
click at [558, 98] on span "Write A Review" at bounding box center [557, 98] width 50 height 13
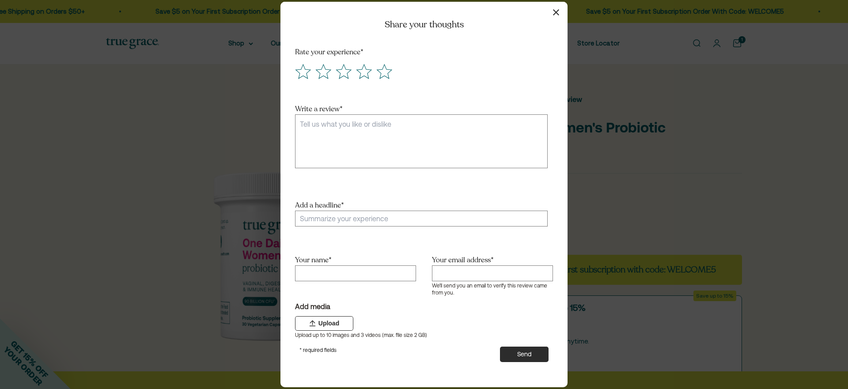
click at [555, 18] on button "button" at bounding box center [555, 12] width 13 height 13
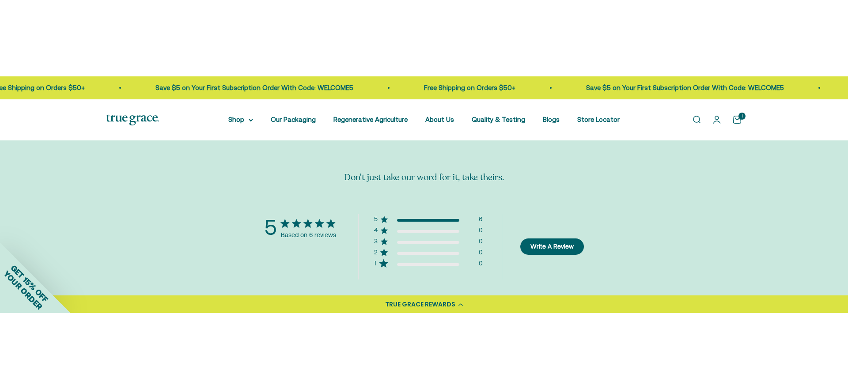
scroll to position [1684, 0]
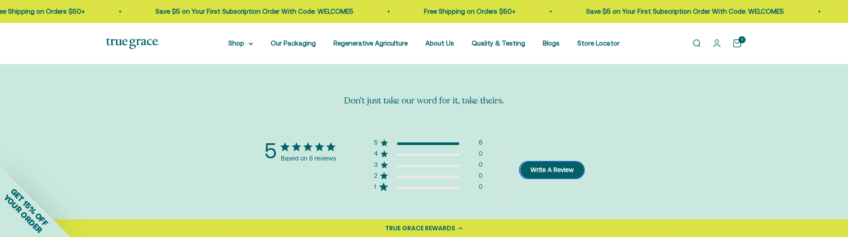
click at [555, 162] on button "Write A Review" at bounding box center [552, 170] width 64 height 16
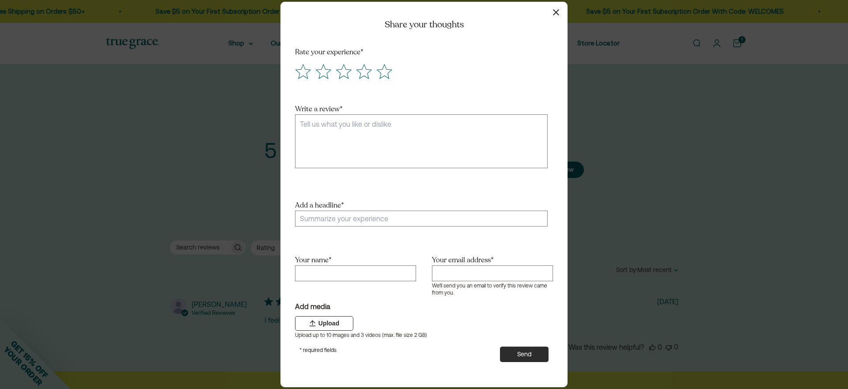
click at [555, 13] on icon "button" at bounding box center [556, 12] width 6 height 6
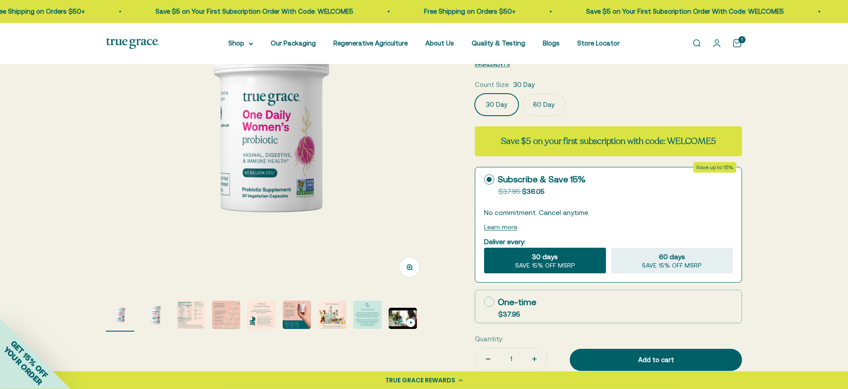
scroll to position [0, 0]
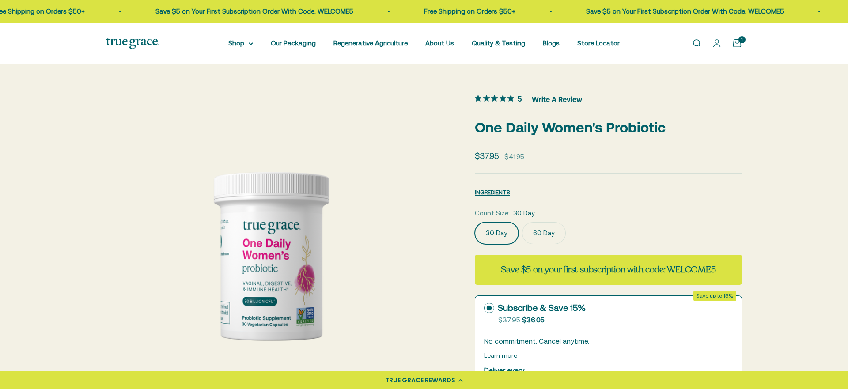
click at [556, 98] on span "Write A Review" at bounding box center [557, 98] width 50 height 13
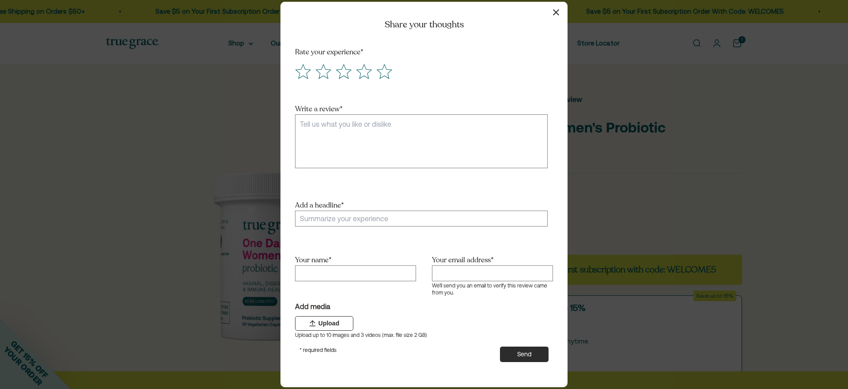
click at [555, 12] on icon "button" at bounding box center [556, 12] width 6 height 6
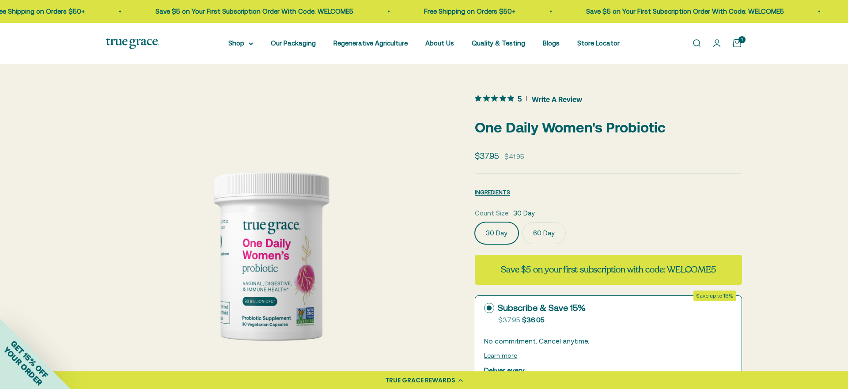
click at [546, 102] on span "Write A Review" at bounding box center [557, 98] width 50 height 13
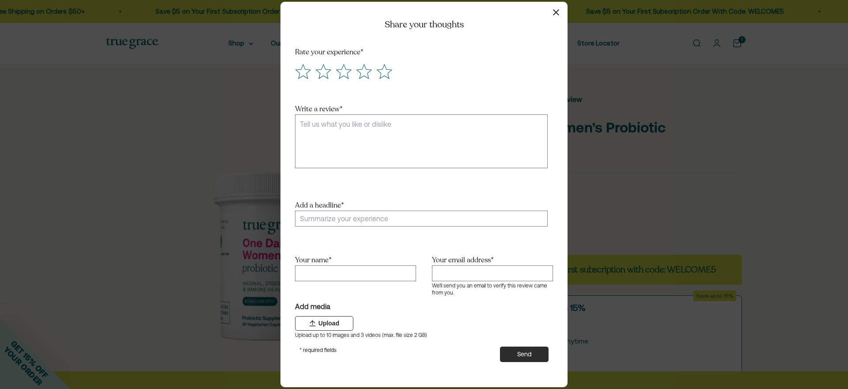
click at [755, 124] on div "Close modal Share your thoughts Rate your experience * Write a review * Add a h…" at bounding box center [424, 194] width 848 height 389
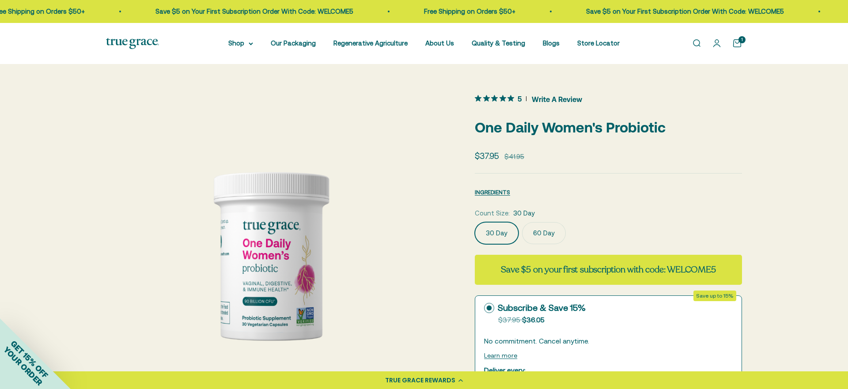
click at [541, 98] on span "Write A Review" at bounding box center [557, 98] width 50 height 13
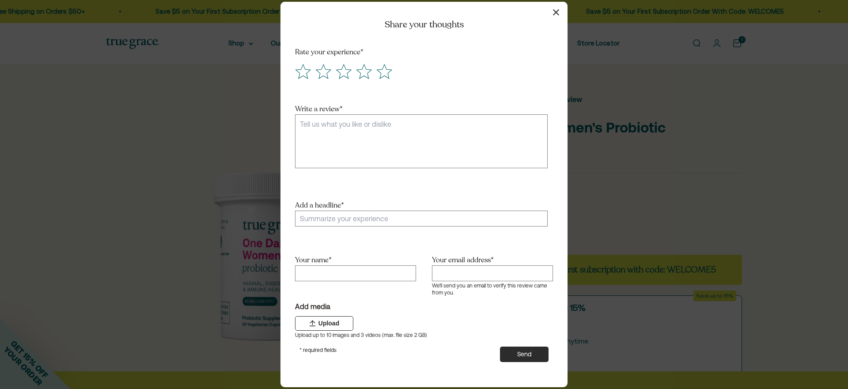
click at [611, 81] on div "Close modal Share your thoughts Rate your experience * Write a review * Add a h…" at bounding box center [424, 194] width 848 height 389
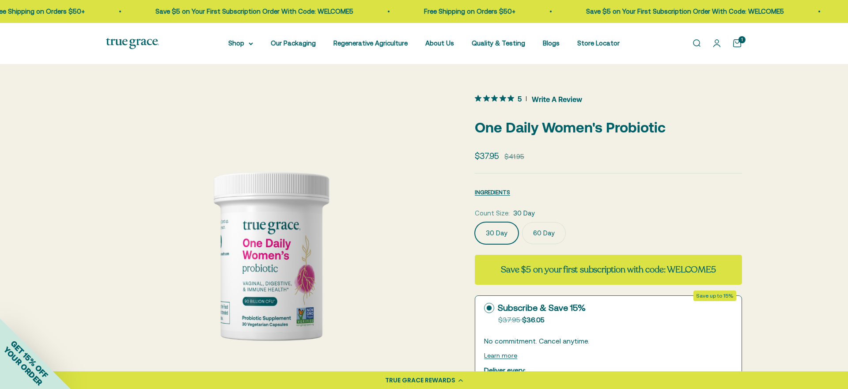
click at [557, 98] on span "Write A Review" at bounding box center [557, 98] width 50 height 13
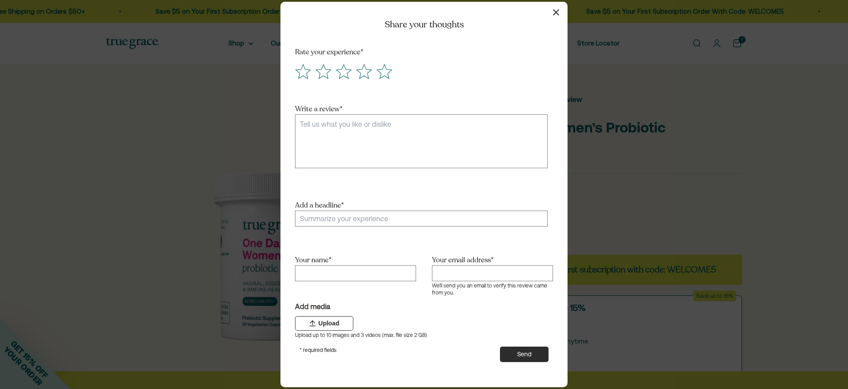
click at [592, 102] on div "Close modal Share your thoughts Rate your experience * Write a review * Add a h…" at bounding box center [424, 194] width 848 height 389
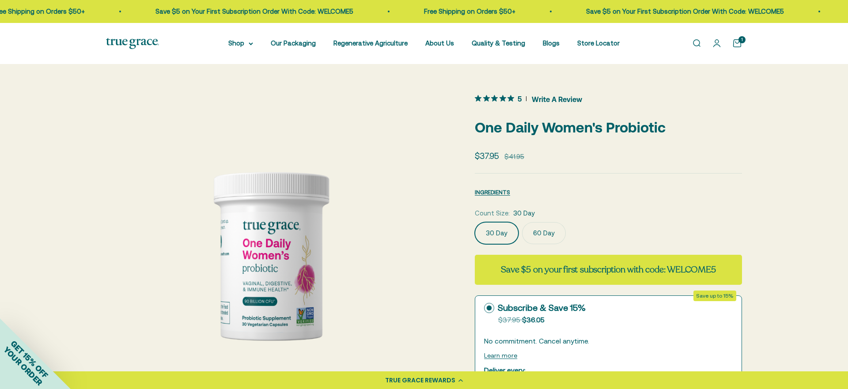
click at [551, 95] on span "Write A Review" at bounding box center [557, 98] width 50 height 13
